Goal: Find specific page/section: Find specific page/section

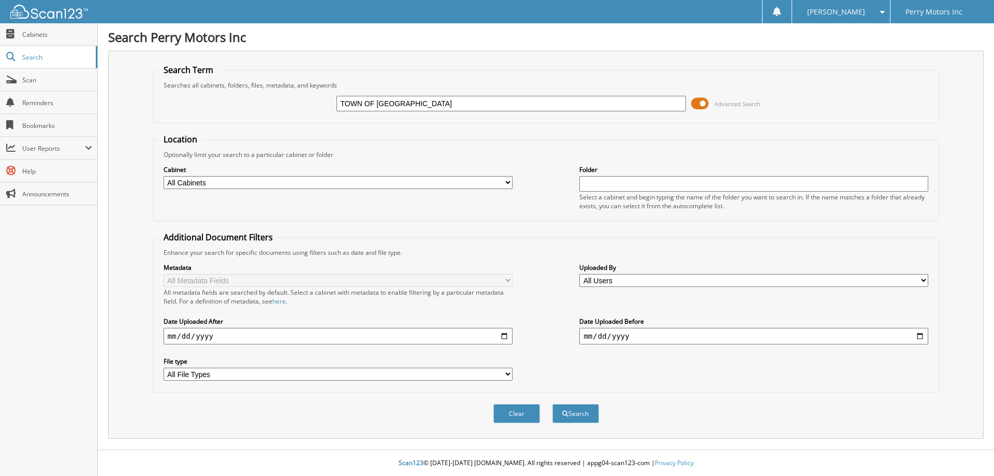
type input "TOWN OF [GEOGRAPHIC_DATA]"
click at [552, 404] on button "Search" at bounding box center [575, 413] width 47 height 19
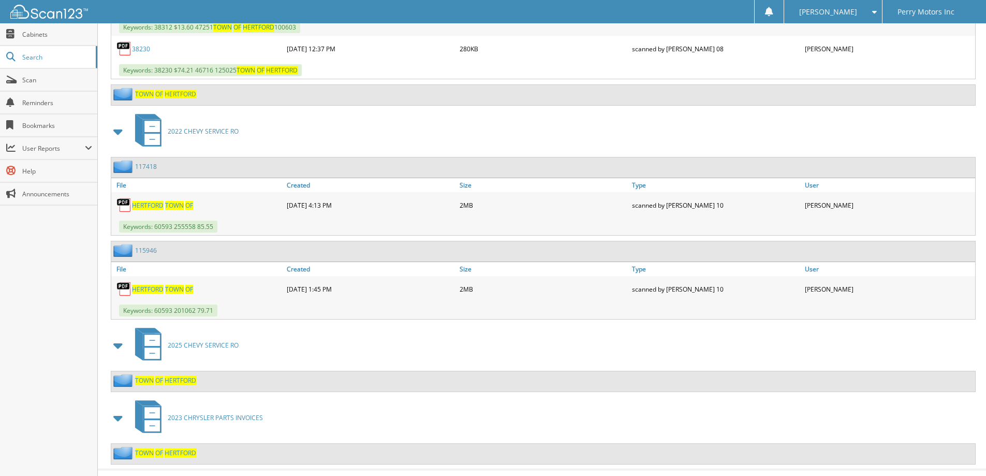
scroll to position [1151, 0]
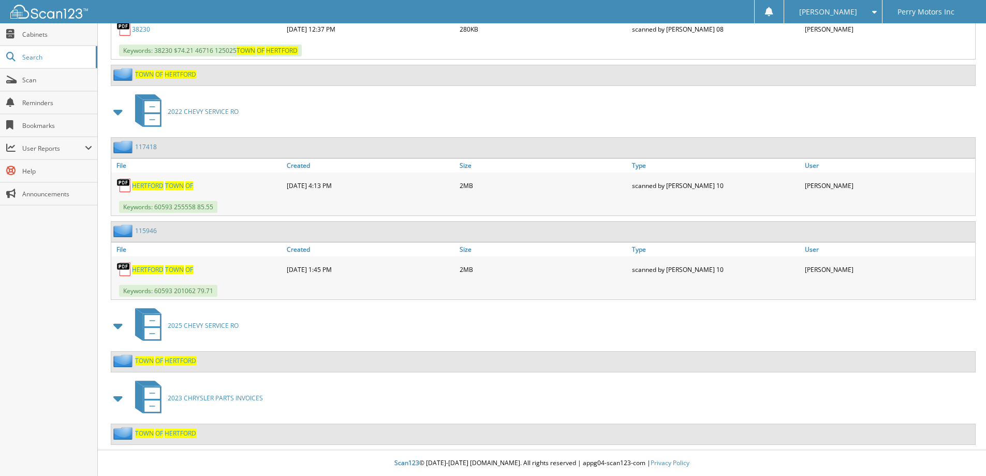
click at [123, 323] on span at bounding box center [118, 325] width 14 height 19
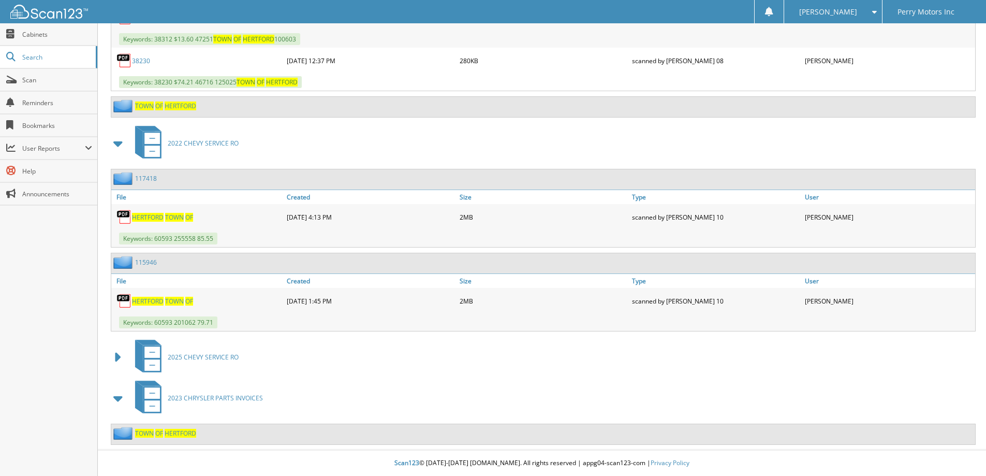
click at [166, 352] on icon at bounding box center [148, 356] width 39 height 39
